Goal: Share content: Share content

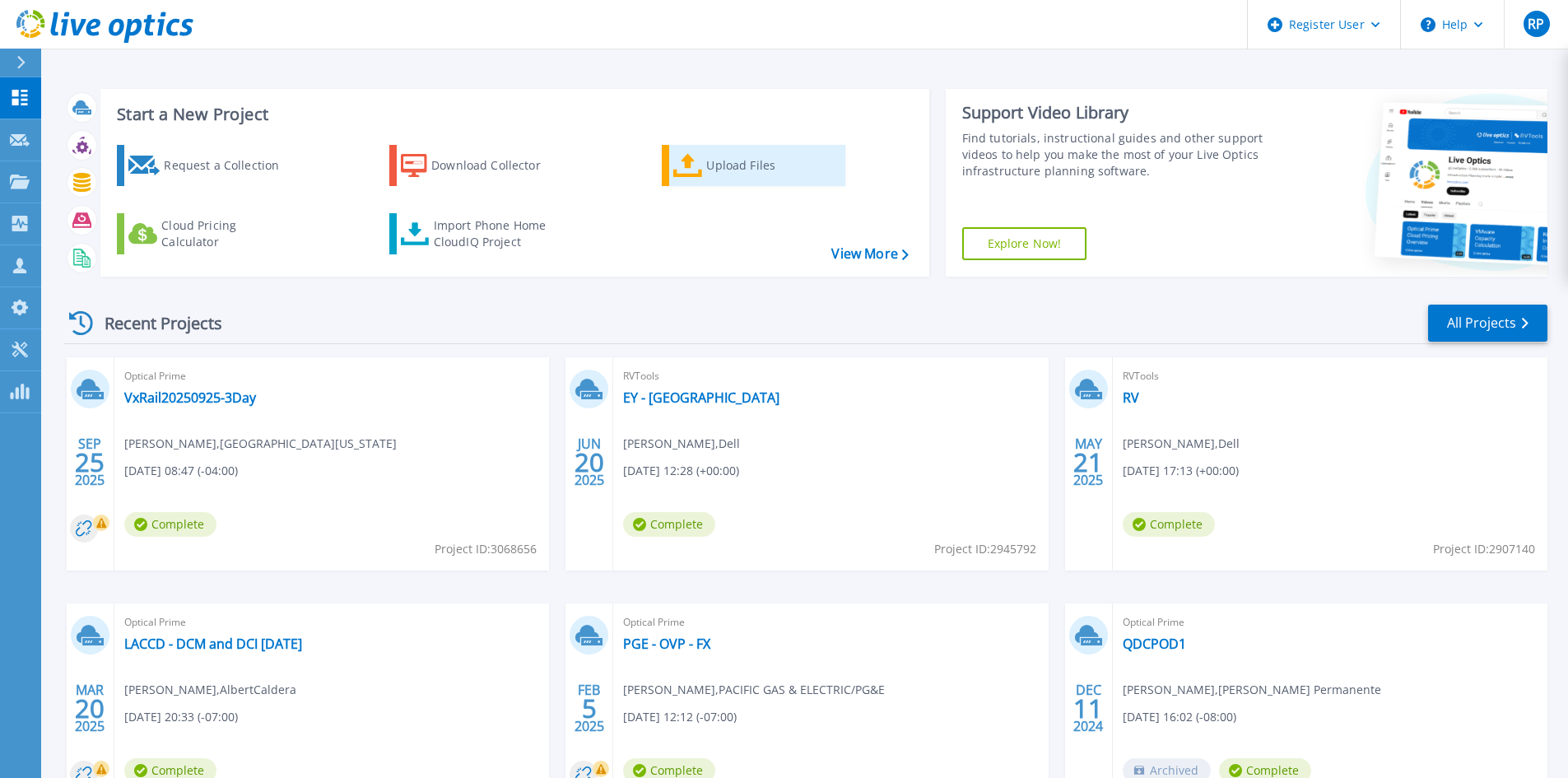
click at [720, 145] on link "Upload Files" at bounding box center [754, 165] width 183 height 42
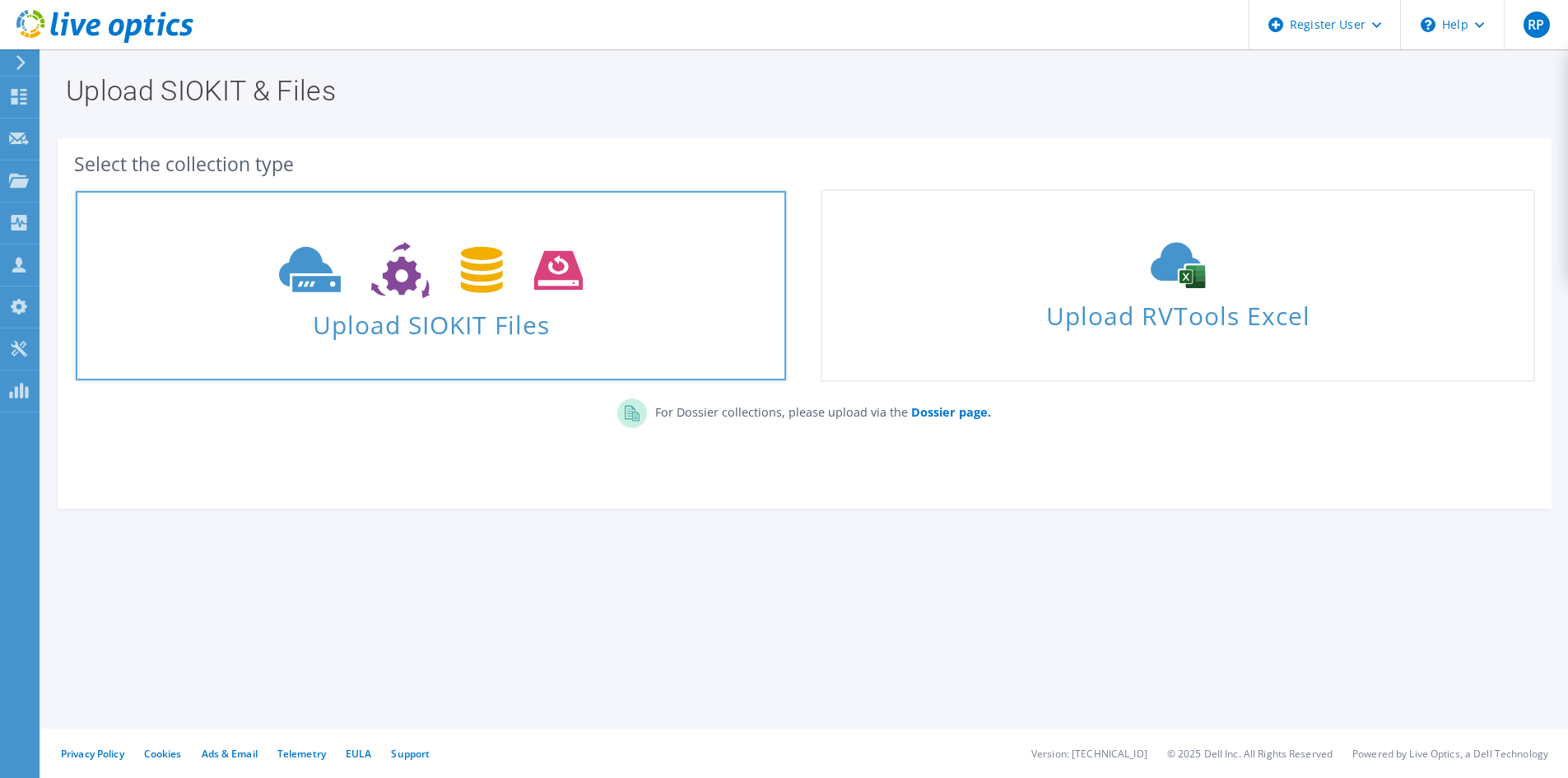
click at [448, 303] on span "Upload SIOKIT Files" at bounding box center [431, 319] width 710 height 35
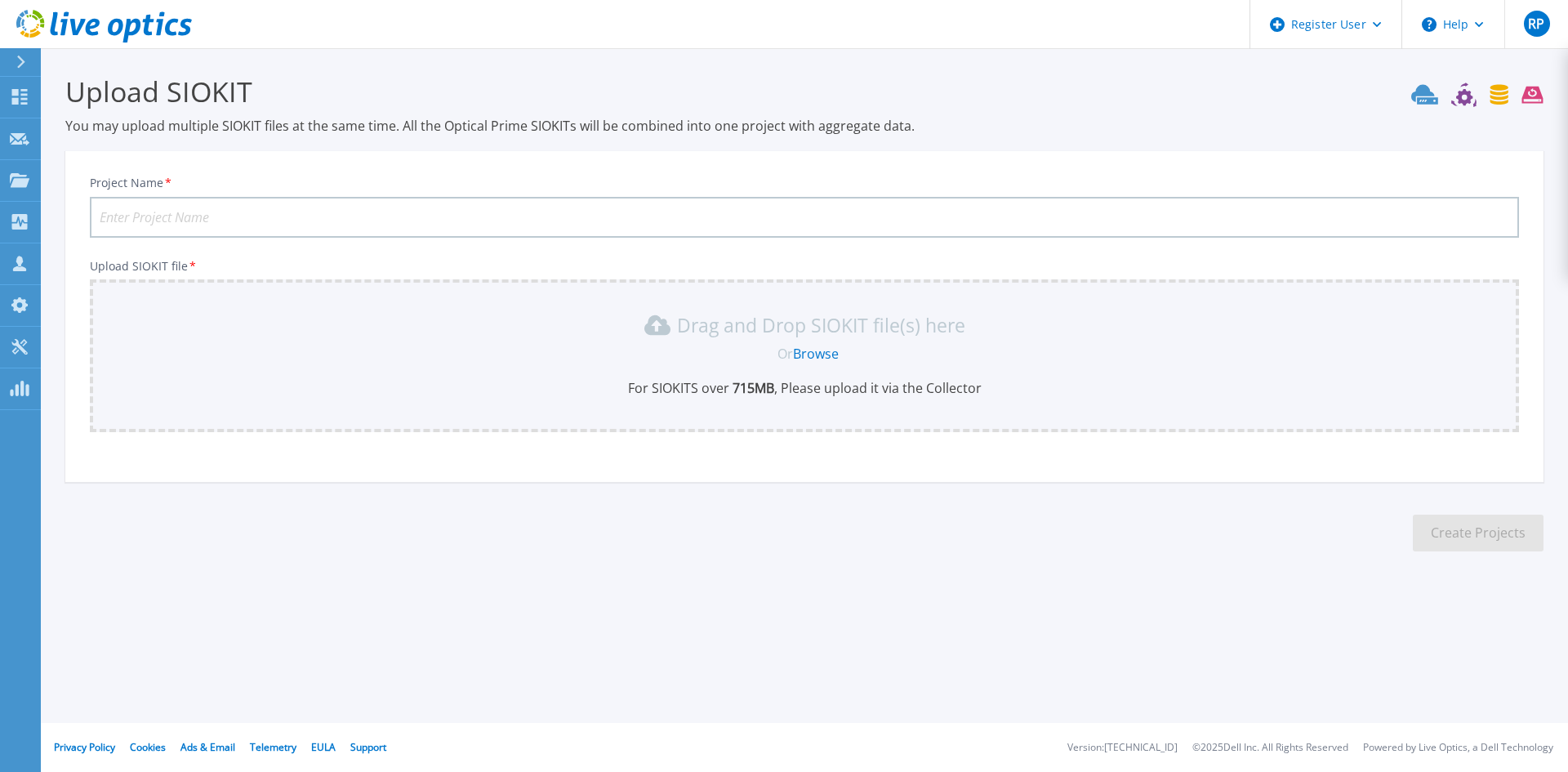
click at [808, 356] on link "Browse" at bounding box center [816, 353] width 46 height 18
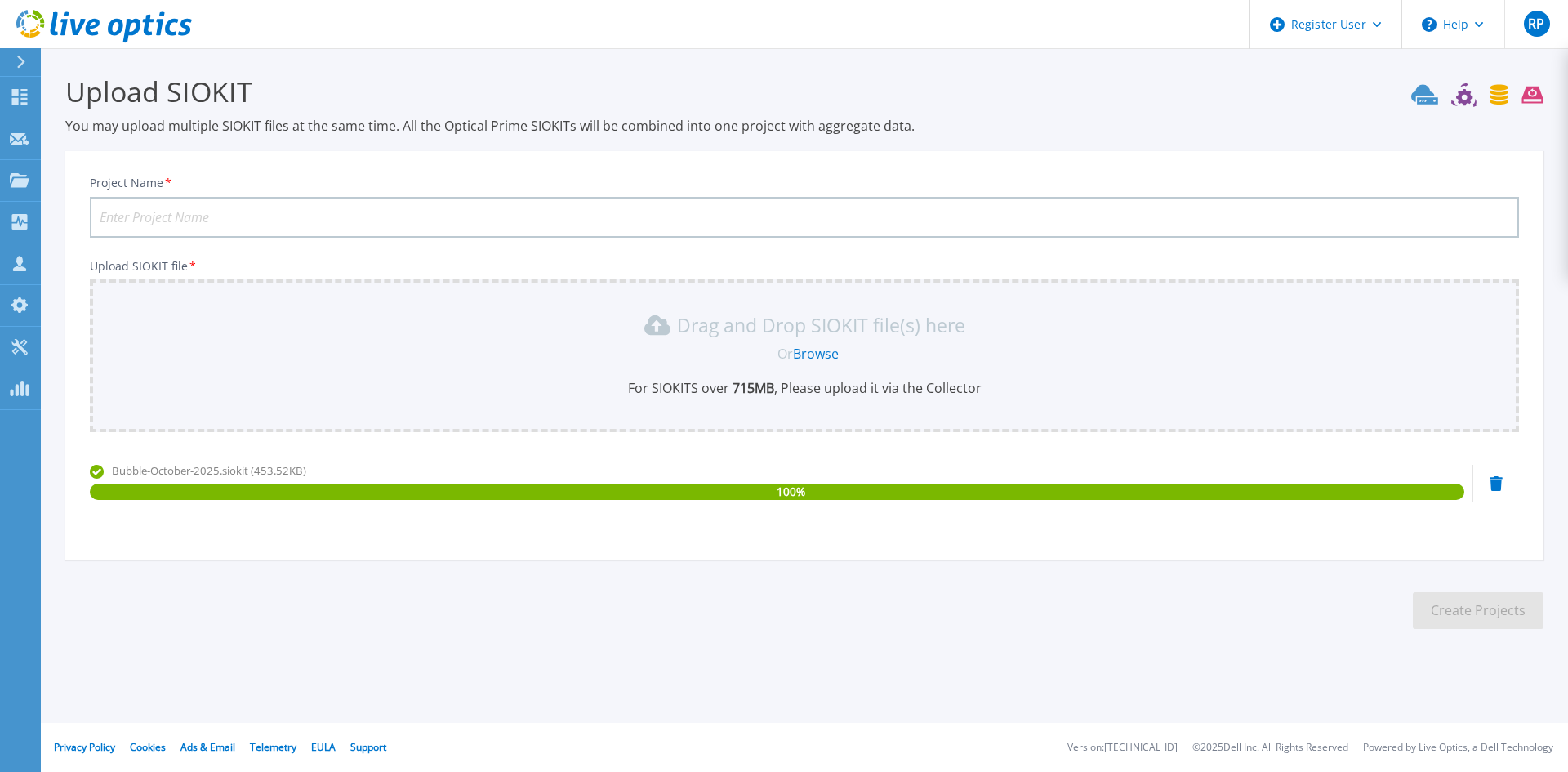
click at [278, 211] on input "Project Name *" at bounding box center [805, 217] width 1430 height 41
paste input "UNIVERSITY OF NORTH FLORIDA"
click at [484, 210] on input "UNIVERSITY OF NORTH FLORIDA -" at bounding box center [805, 217] width 1430 height 41
type input "[GEOGRAPHIC_DATA][US_STATE] - 4 VxRail cluster"
click at [1465, 619] on button "Create Projects" at bounding box center [1479, 611] width 131 height 37
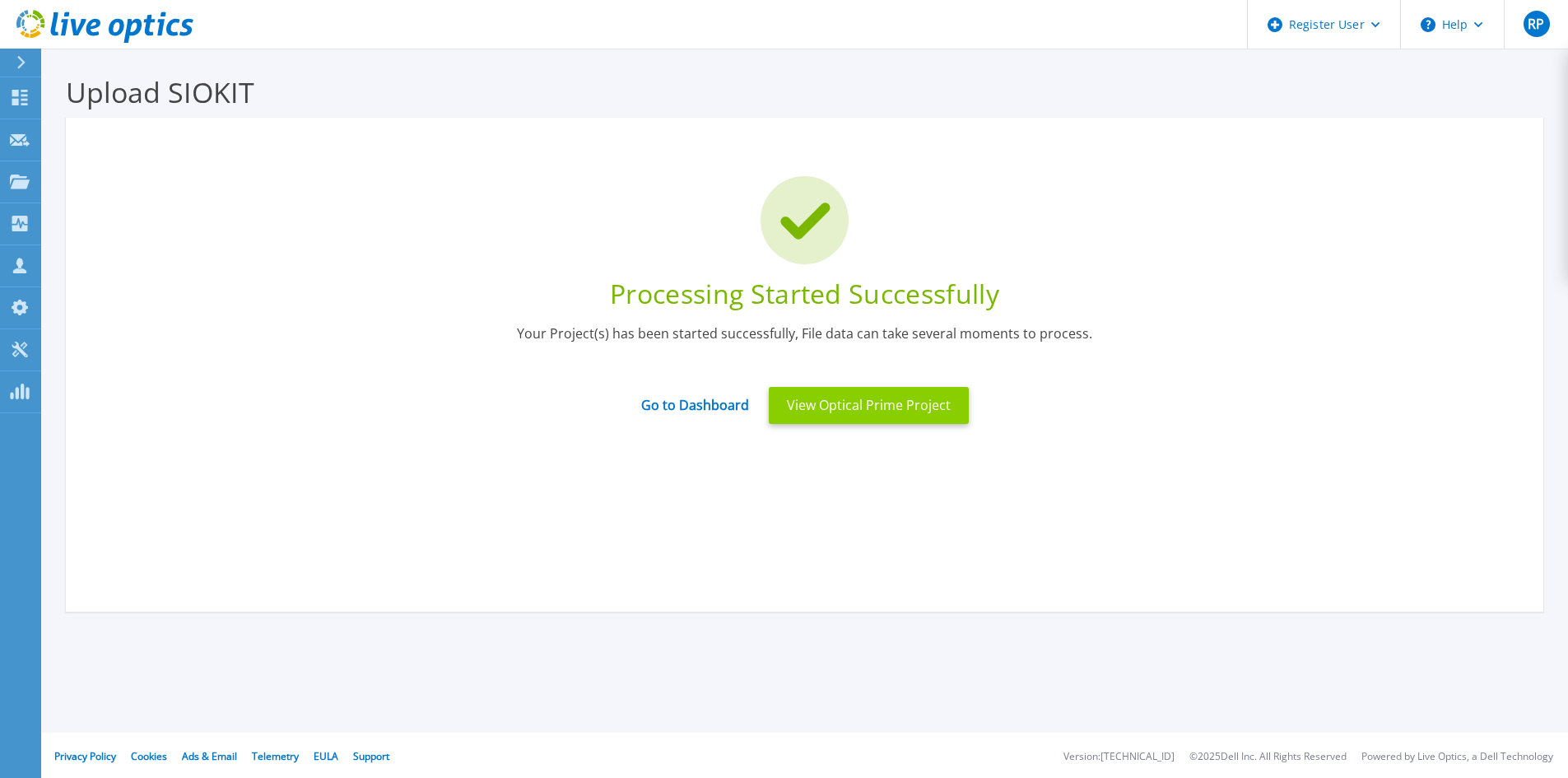
click at [841, 414] on button "View Optical Prime Project" at bounding box center [868, 405] width 200 height 37
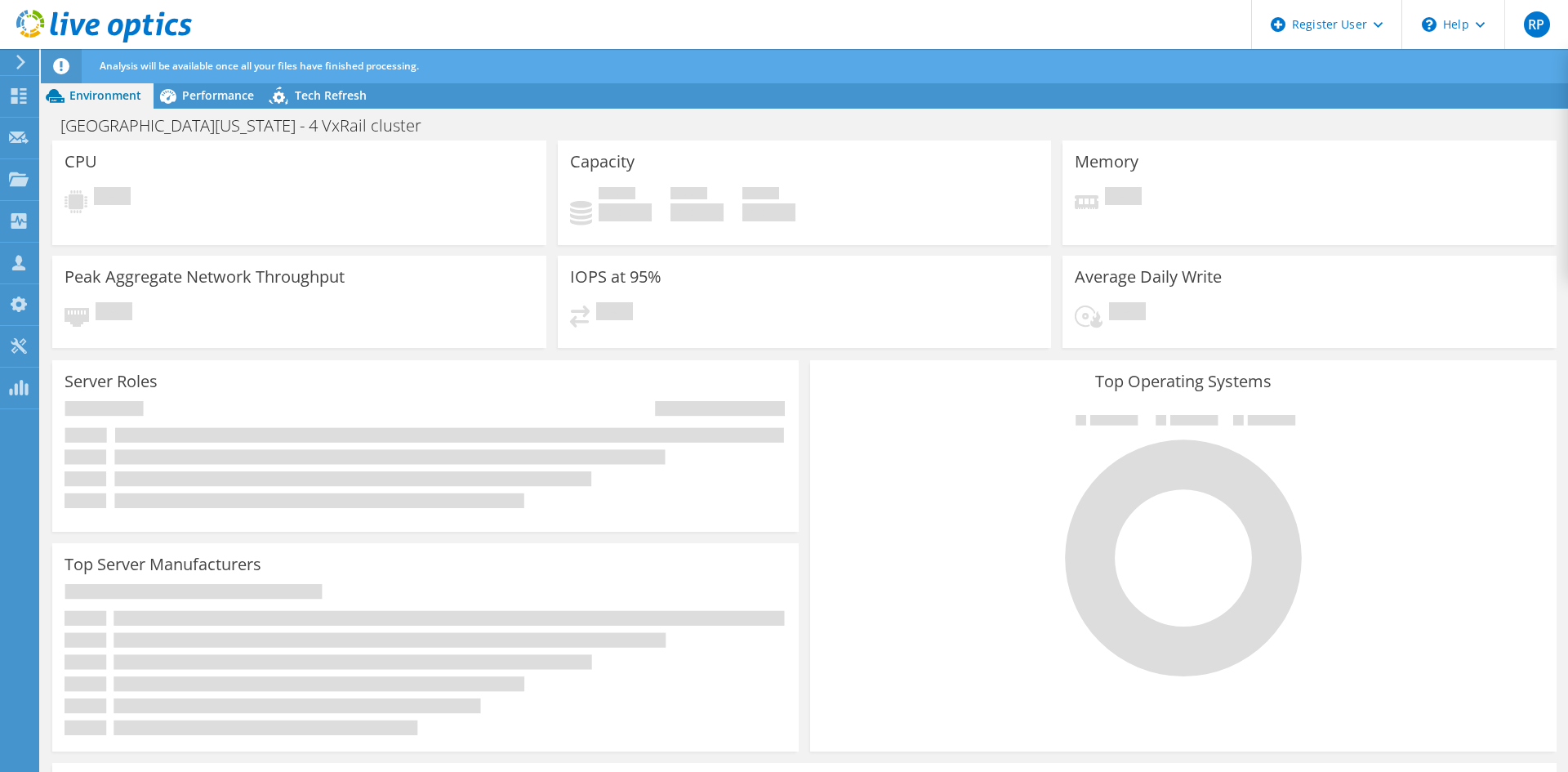
radio input "true"
radio input "false"
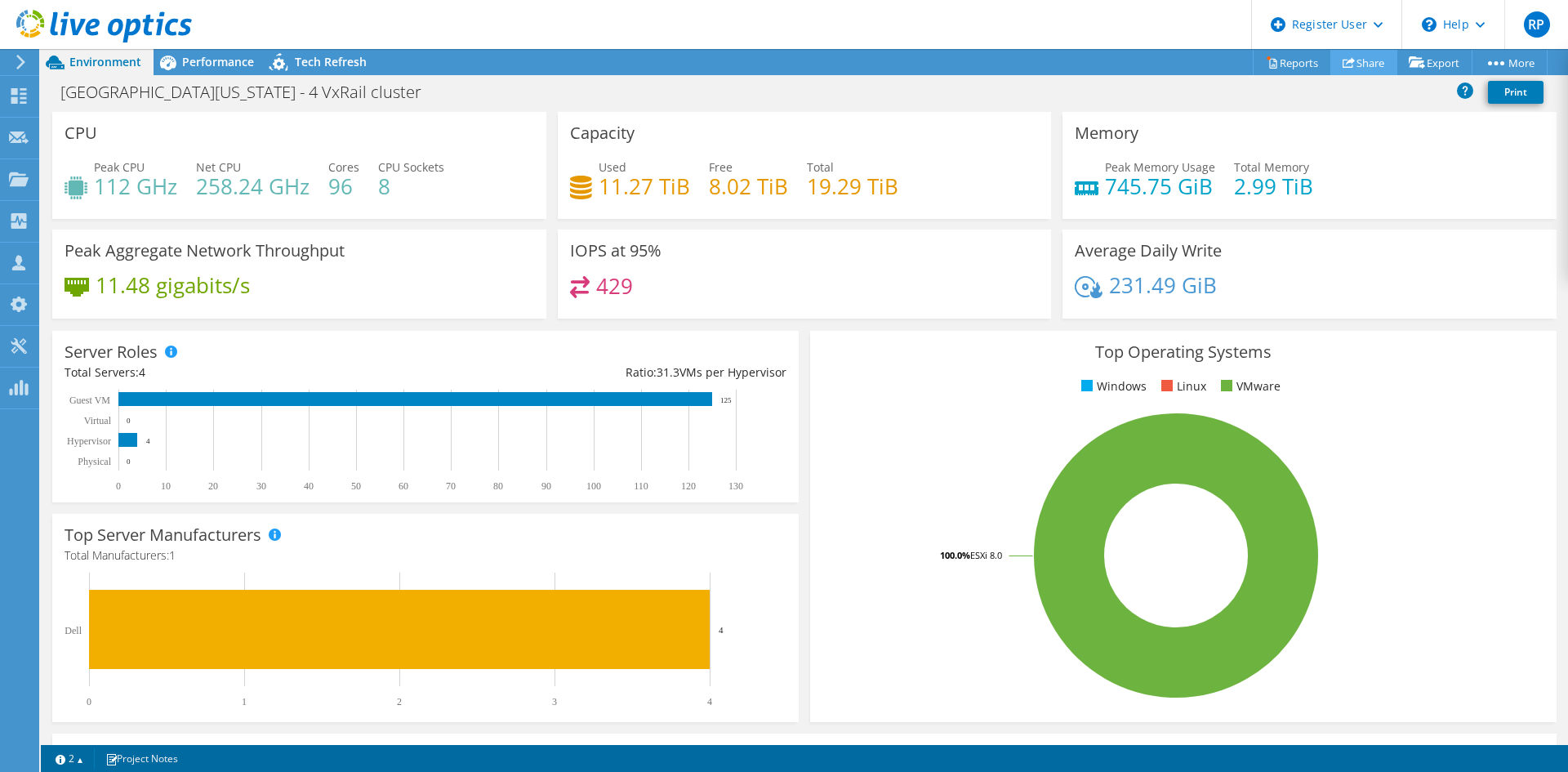
click at [1349, 72] on link "Share" at bounding box center [1364, 62] width 67 height 25
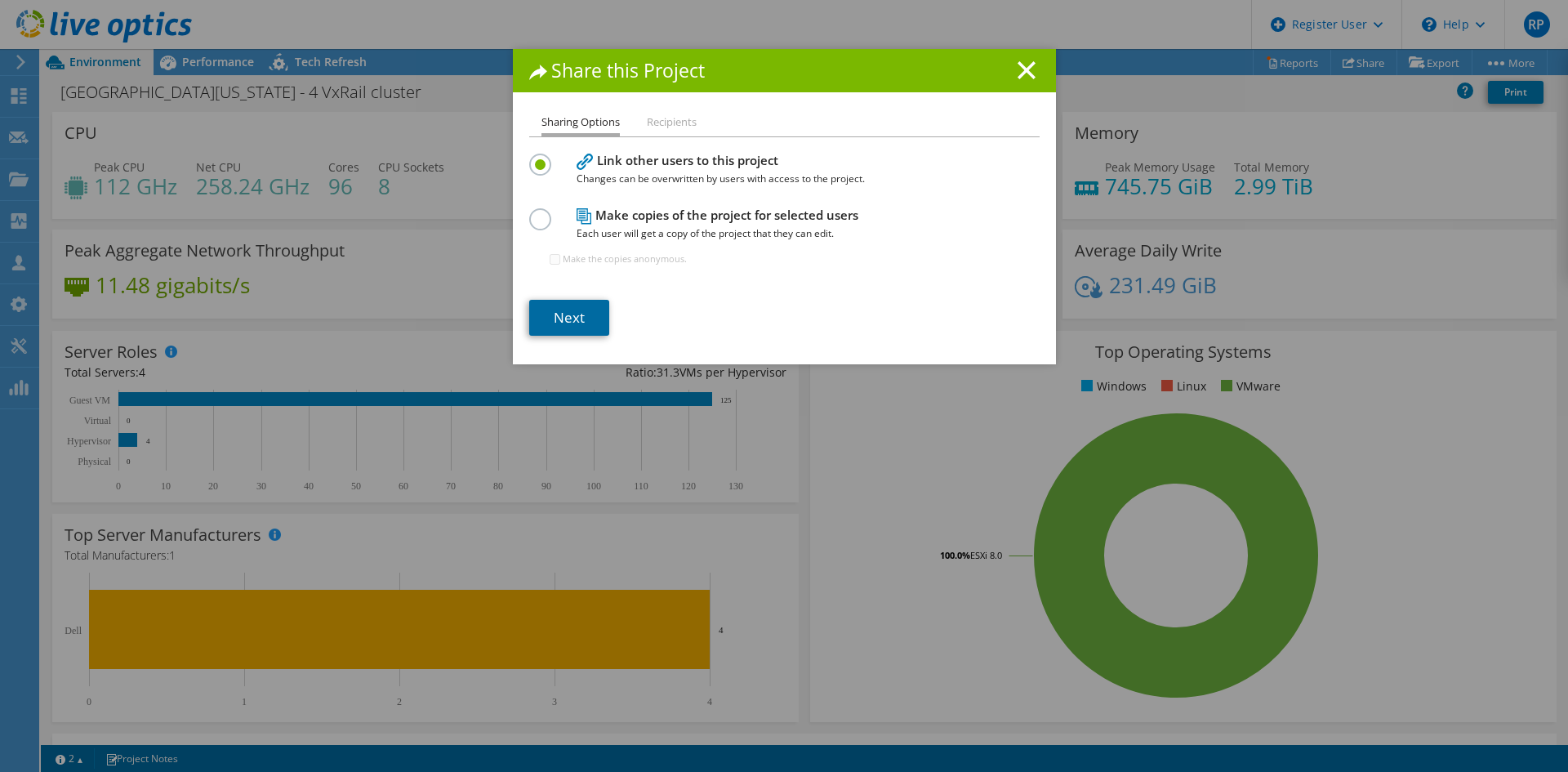
click at [565, 309] on link "Next" at bounding box center [568, 318] width 80 height 36
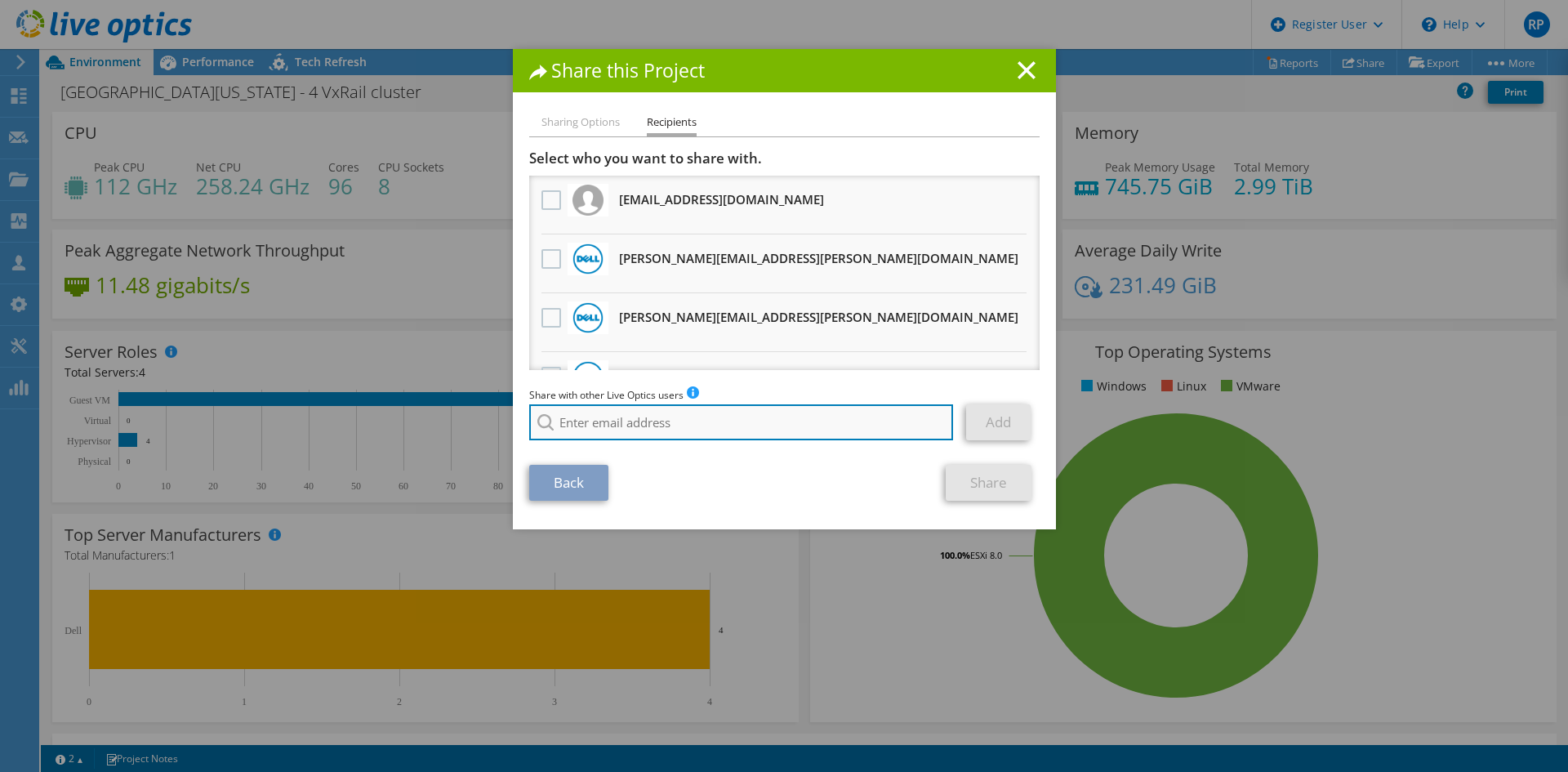
click at [611, 427] on input "search" at bounding box center [741, 422] width 425 height 36
paste input "[EMAIL_ADDRESS][PERSON_NAME][DOMAIN_NAME]"
type input "[EMAIL_ADDRESS][PERSON_NAME][DOMAIN_NAME]"
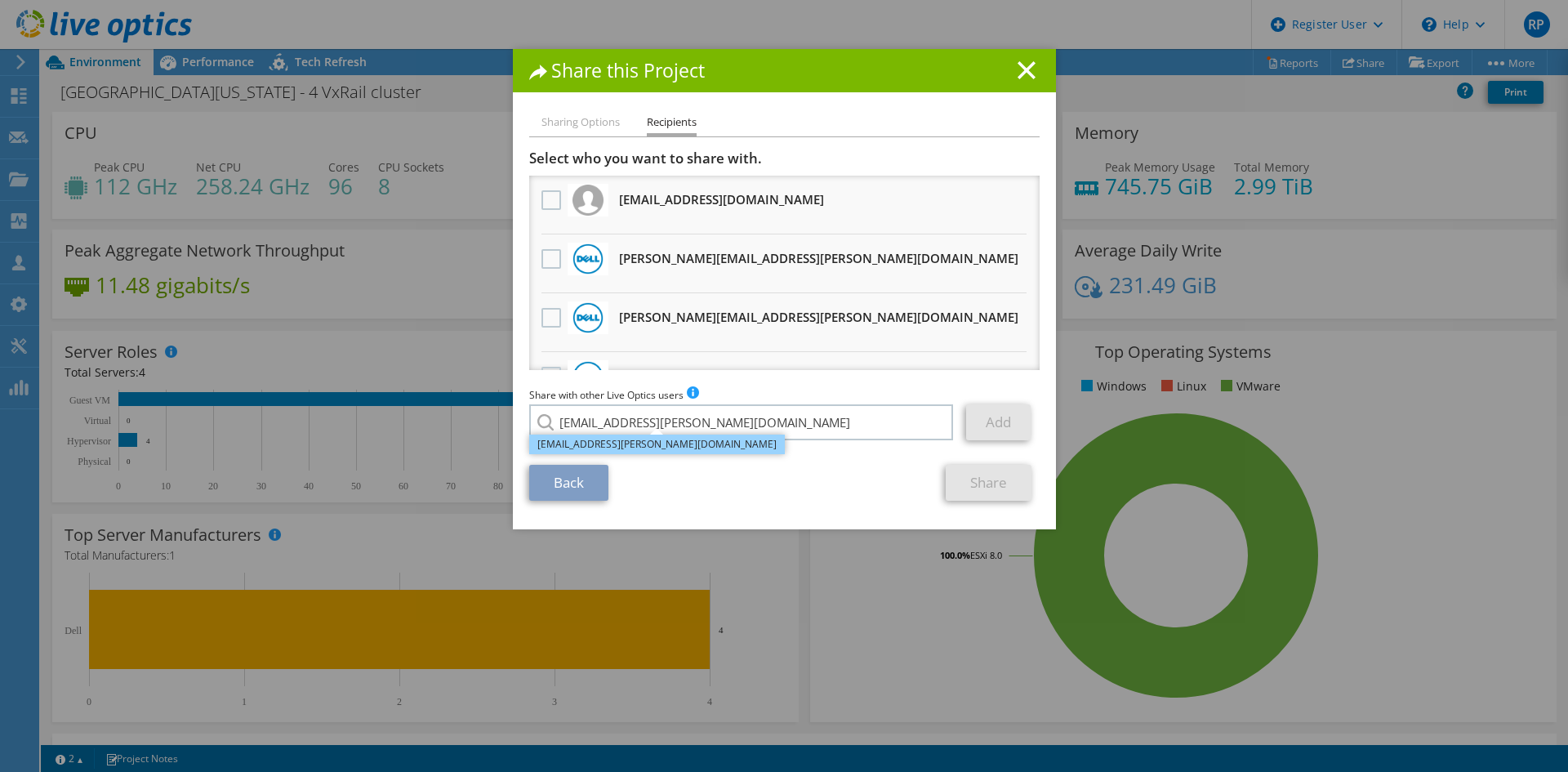
click at [635, 444] on li "[EMAIL_ADDRESS][PERSON_NAME][DOMAIN_NAME]" at bounding box center [657, 444] width 256 height 20
click at [989, 427] on link "Add" at bounding box center [998, 422] width 64 height 36
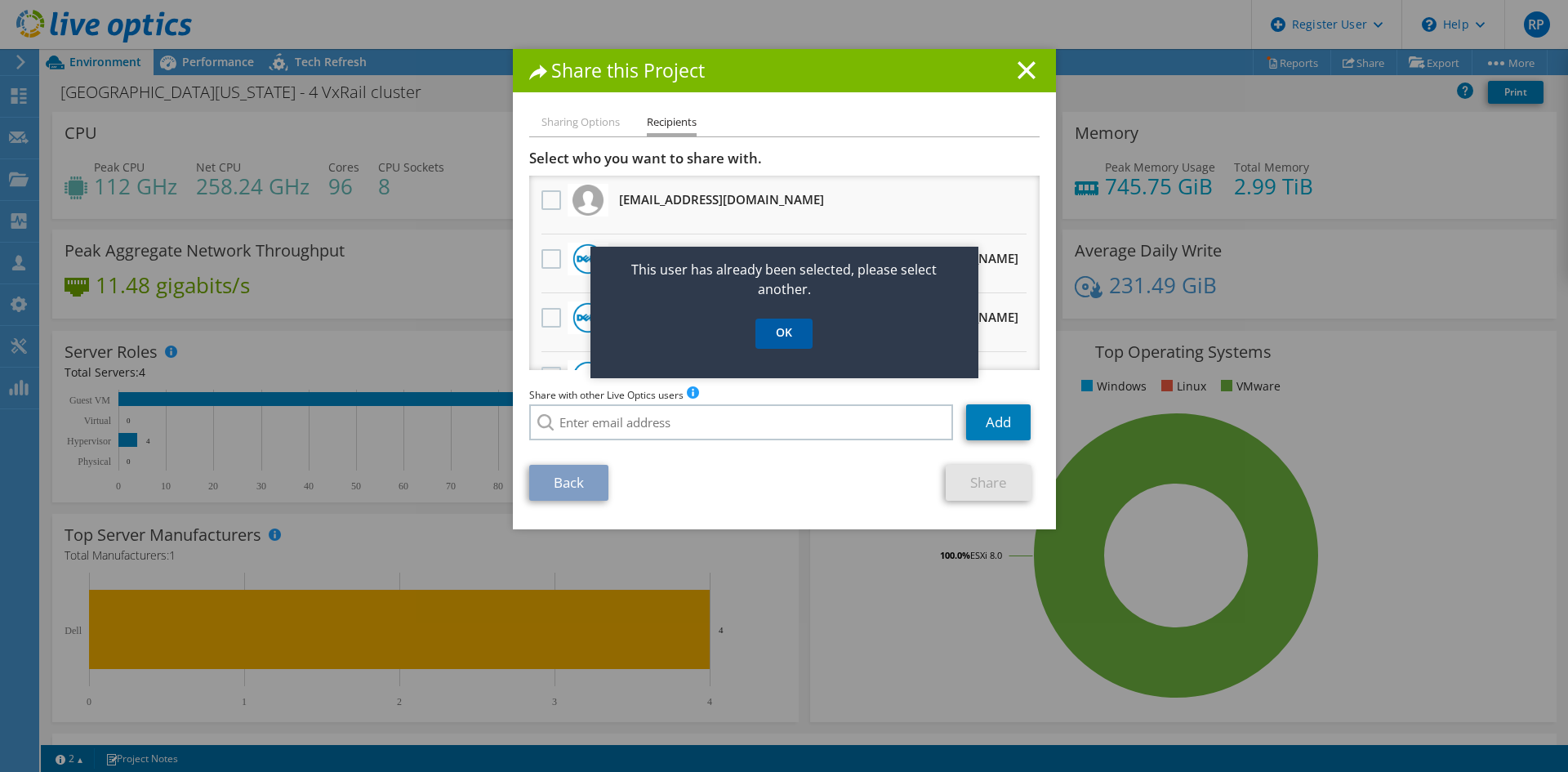
click at [773, 326] on link "OK" at bounding box center [784, 333] width 58 height 30
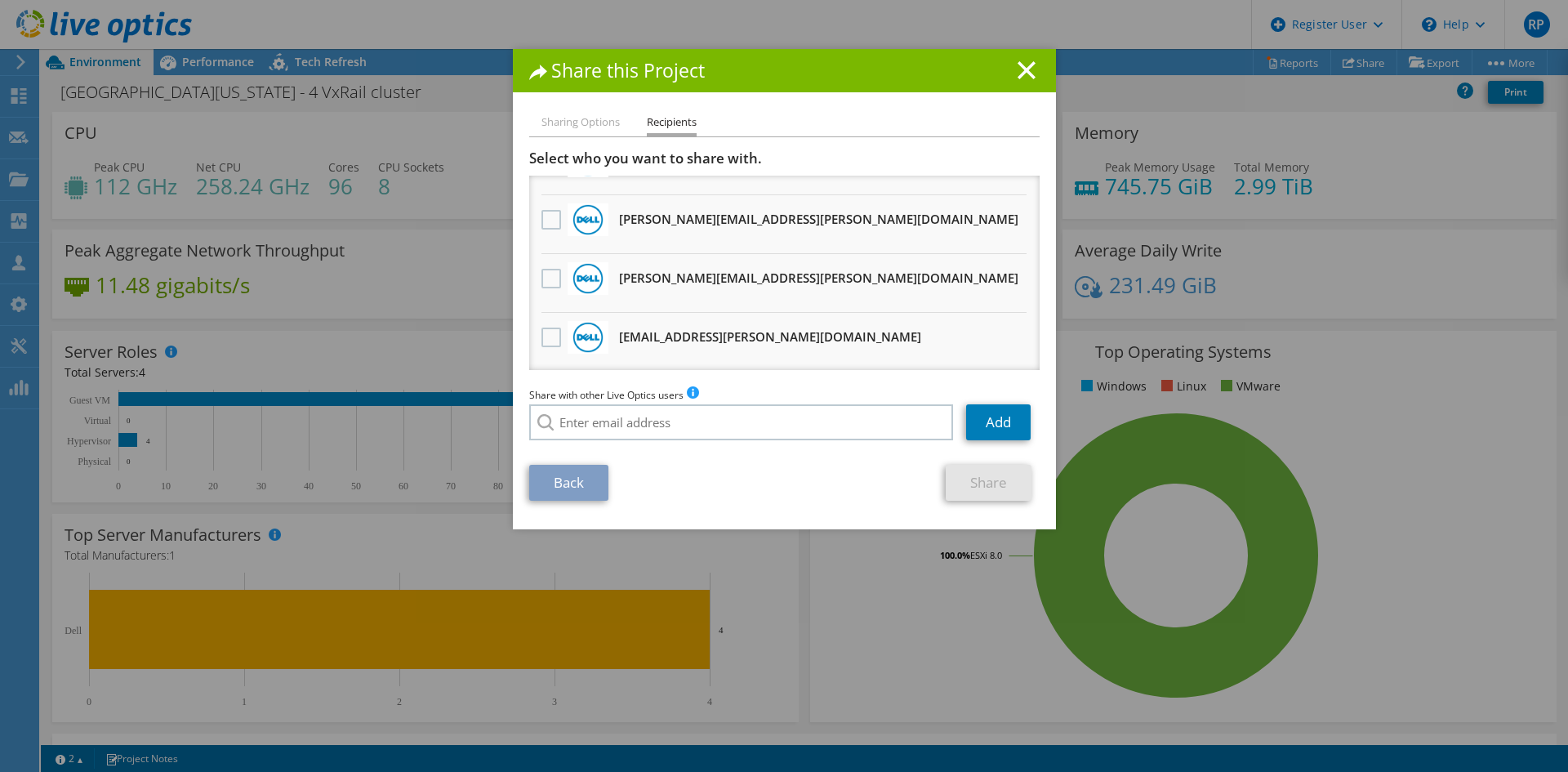
scroll to position [864, 0]
click at [548, 342] on label at bounding box center [554, 336] width 24 height 20
click at [0, 0] on input "checkbox" at bounding box center [0, 0] width 0 height 0
click at [990, 483] on link "Share" at bounding box center [988, 483] width 86 height 36
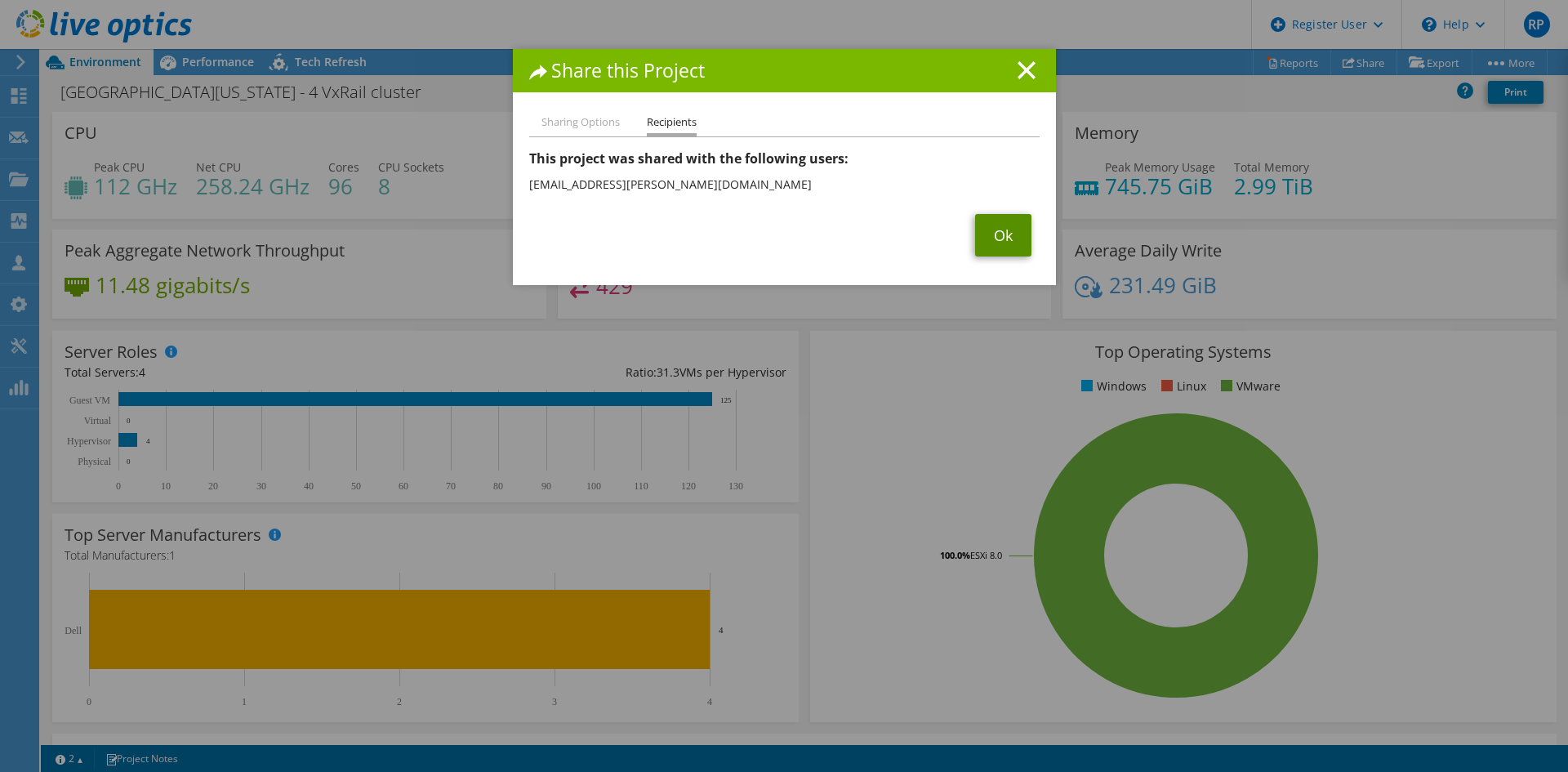
click at [1010, 236] on link "Ok" at bounding box center [1004, 234] width 57 height 42
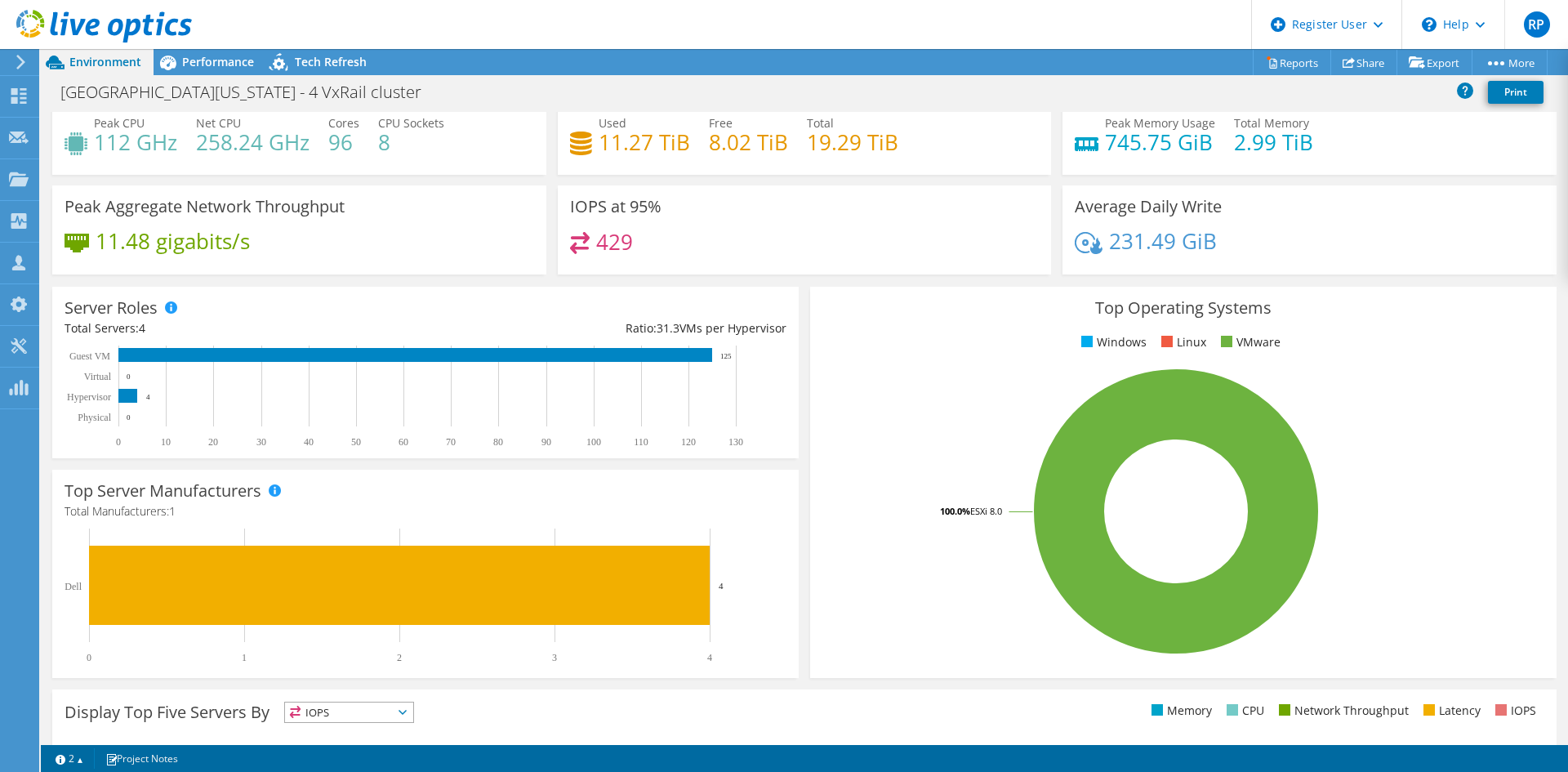
scroll to position [0, 0]
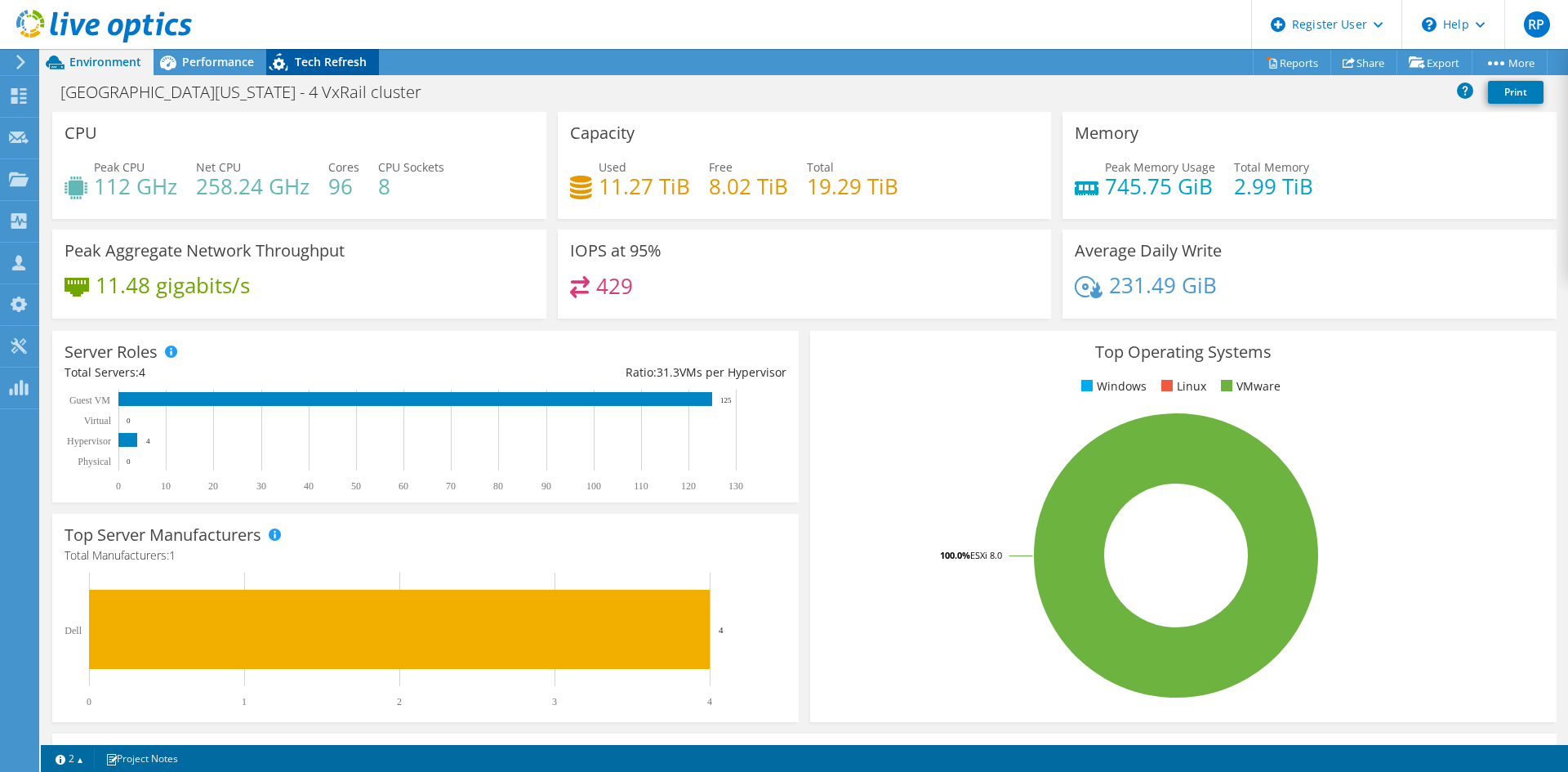
click at [313, 61] on span "Tech Refresh" at bounding box center [331, 62] width 72 height 15
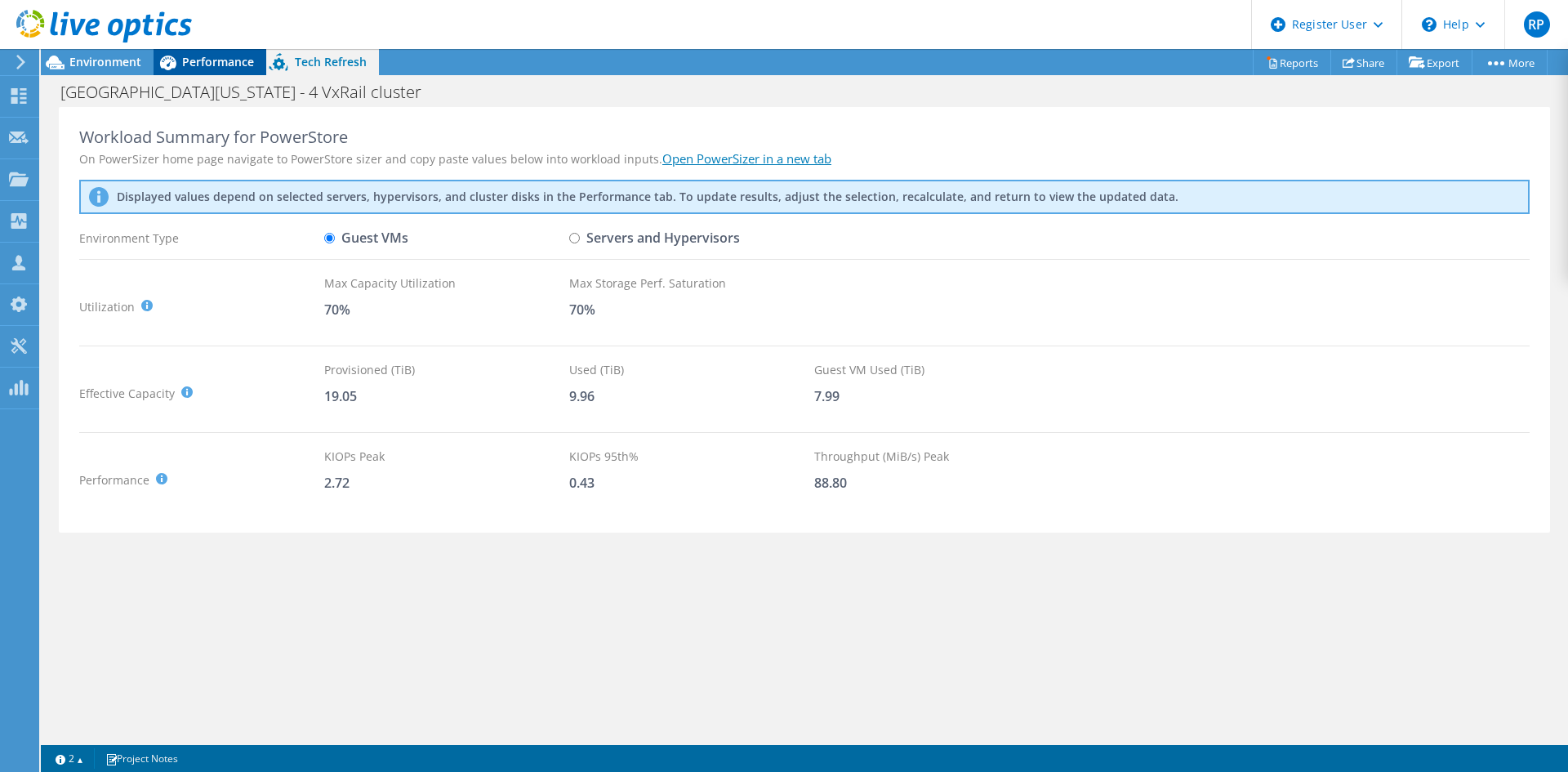
click at [191, 69] on span "Performance" at bounding box center [218, 62] width 72 height 15
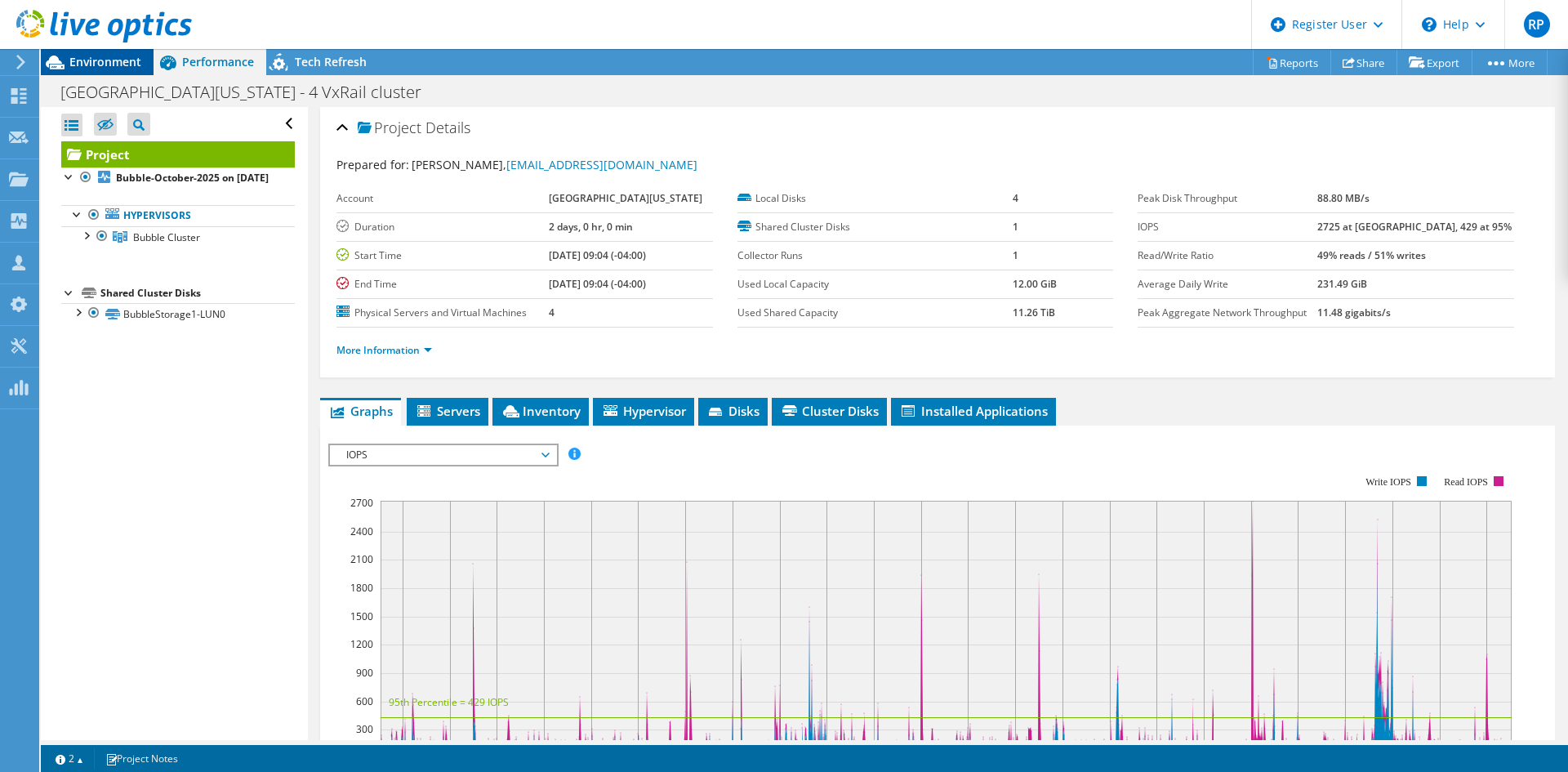
click at [83, 62] on span "Environment" at bounding box center [106, 62] width 72 height 15
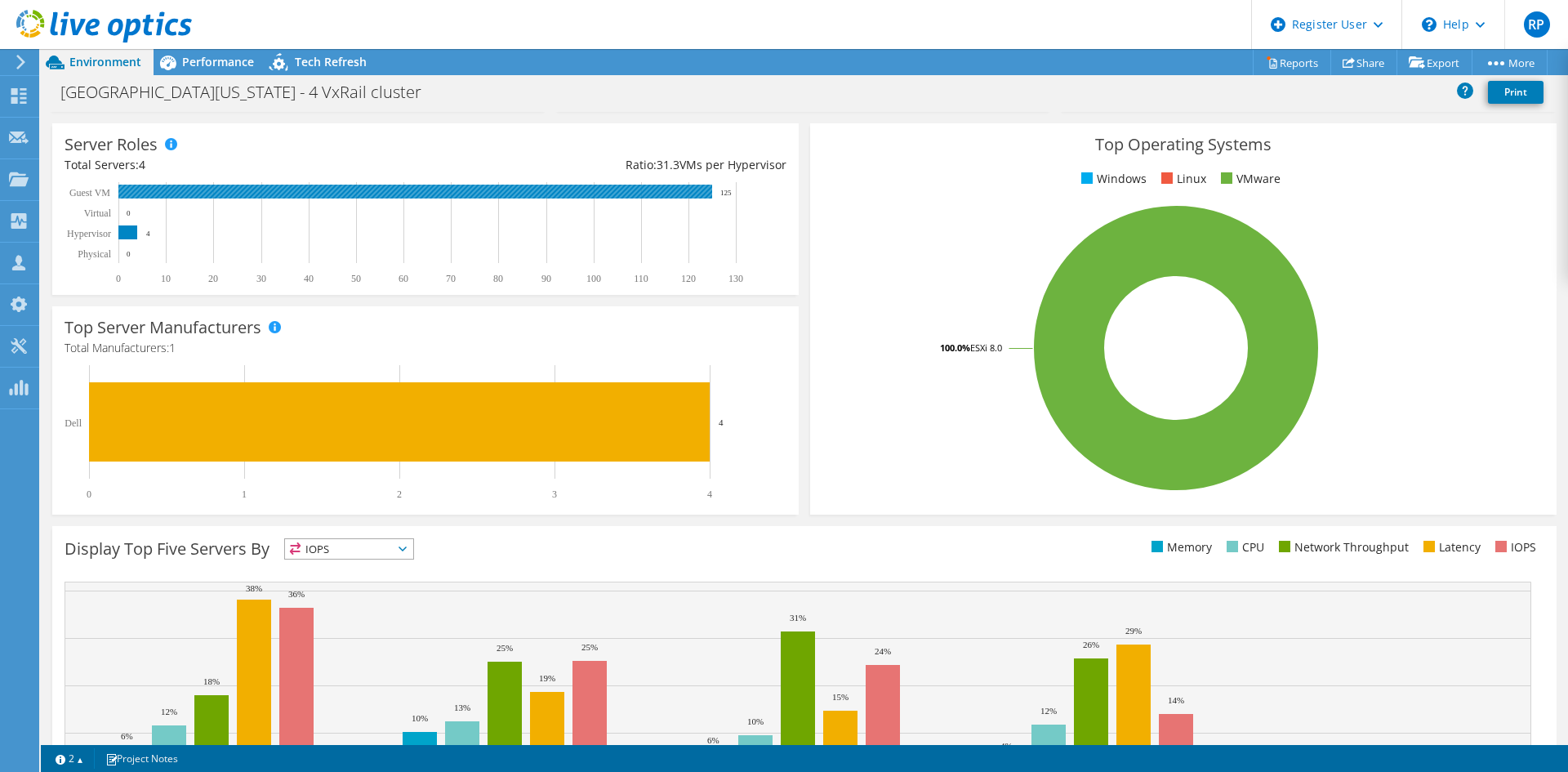
scroll to position [319, 0]
